Goal: Information Seeking & Learning: Find specific page/section

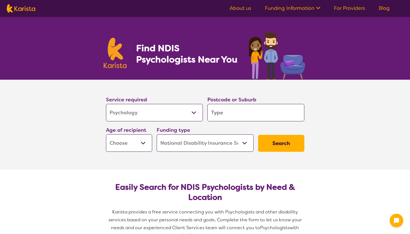
select select "Psychology"
select select "NDIS"
select select "Psychology"
select select "NDIS"
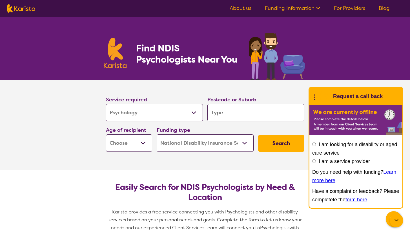
click at [239, 117] on input "search" at bounding box center [255, 112] width 97 height 17
type input "M"
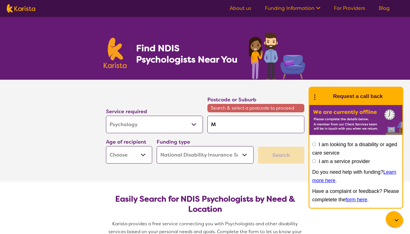
type input "Me"
type input "[PERSON_NAME]"
type input "Melb"
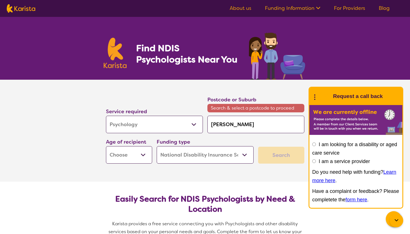
type input "Melb"
type input "Melbo"
type input "Melbor"
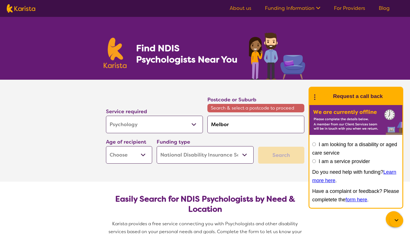
type input "Melboru"
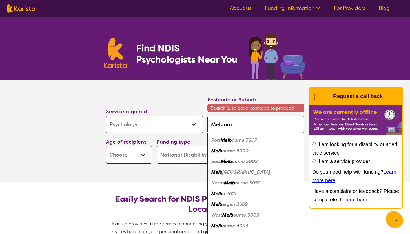
type input "Melborun"
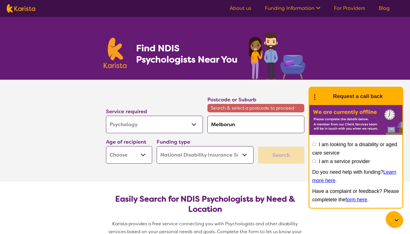
type input "Melboru"
type input "Melbor"
type input "Melbo"
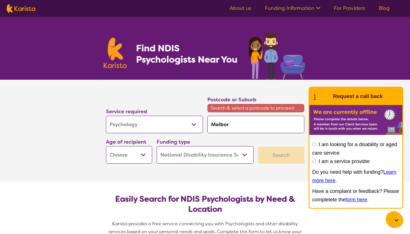
type input "Melbo"
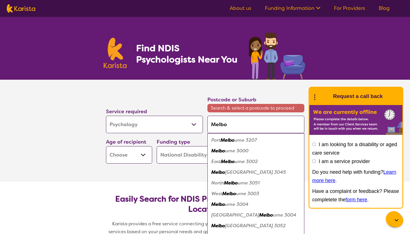
type input "Melb"
click at [237, 150] on em "ourne 3000" at bounding box center [235, 151] width 26 height 6
type input "3000"
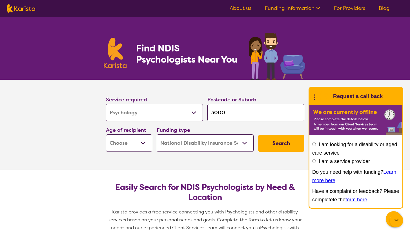
click at [135, 145] on select "Early Childhood - 0 to 9 Child - 10 to 11 Adolescent - 12 to 17 Adult - 18 to 6…" at bounding box center [129, 142] width 46 height 17
select select "AS"
click at [106, 134] on select "Early Childhood - 0 to 9 Child - 10 to 11 Adolescent - 12 to 17 Adult - 18 to 6…" at bounding box center [129, 142] width 46 height 17
select select "AS"
click at [294, 143] on button "Search" at bounding box center [281, 143] width 46 height 17
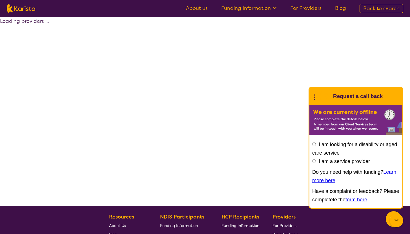
select select "by_score"
